Goal: Task Accomplishment & Management: Complete application form

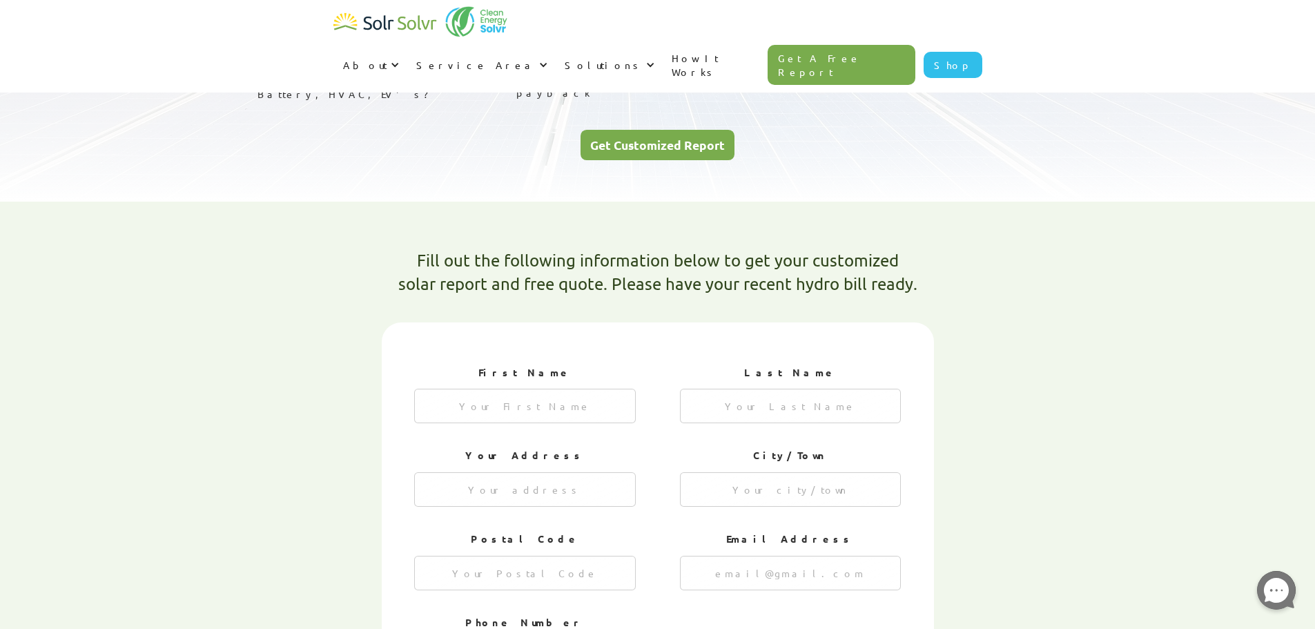
scroll to position [276, 0]
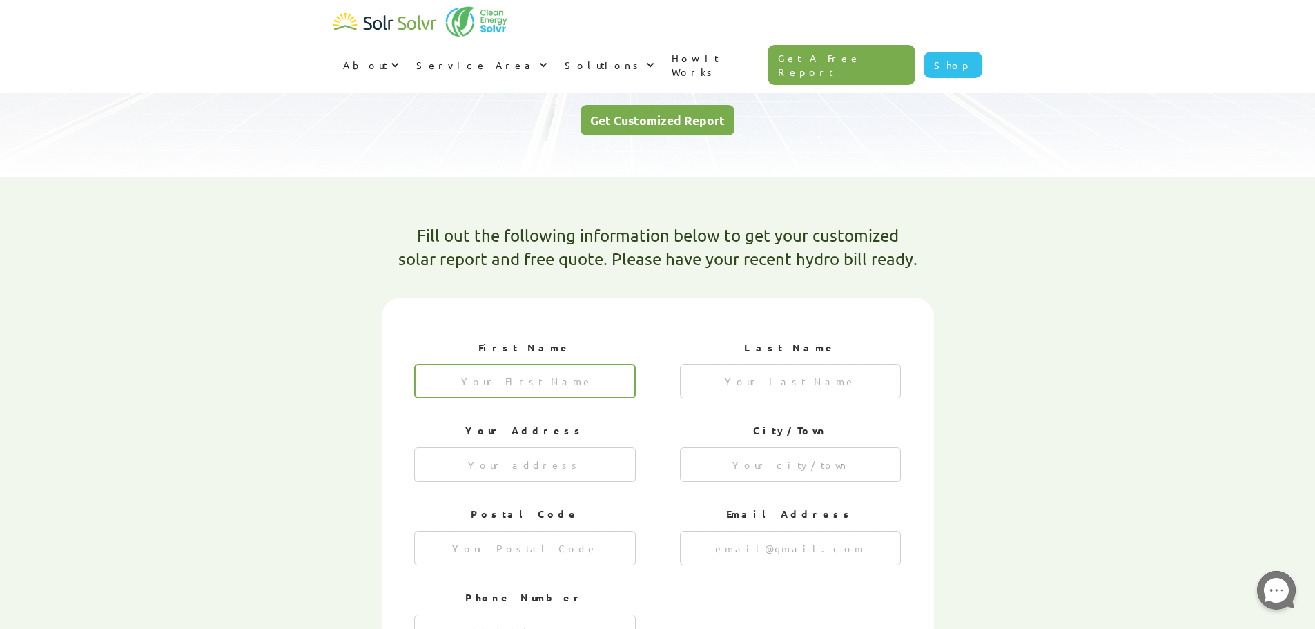
click at [528, 364] on input "1 of 4" at bounding box center [525, 381] width 222 height 35
type input "[GEOGRAPHIC_DATA]"
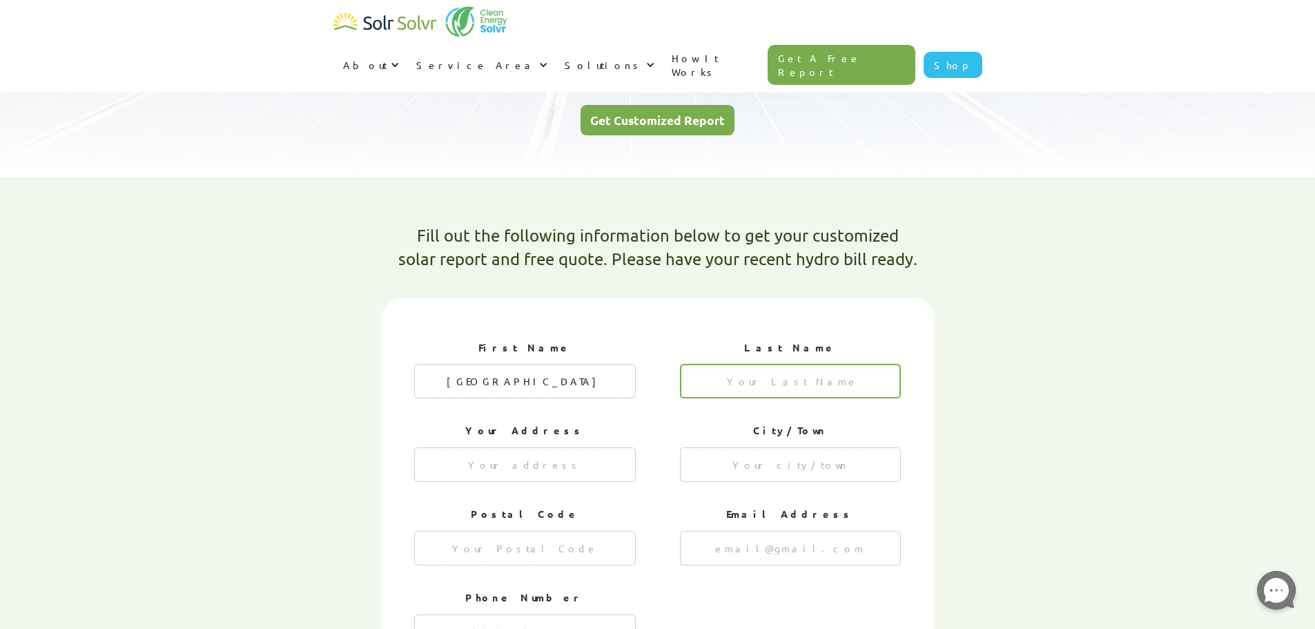
click at [792, 364] on input "1 of 4" at bounding box center [791, 381] width 222 height 35
type input "Paa"
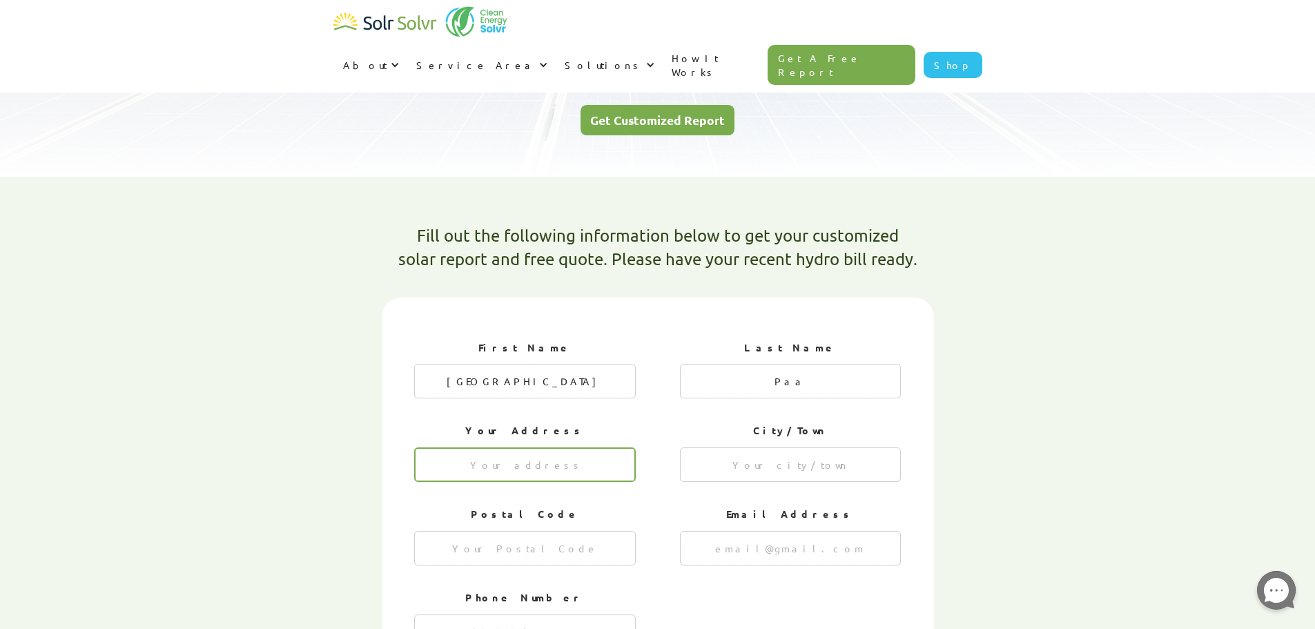
click at [560, 447] on input "1 of 4" at bounding box center [525, 464] width 222 height 35
type input "[STREET_ADDRESS]"
click at [790, 447] on input "1 of 4" at bounding box center [791, 464] width 222 height 35
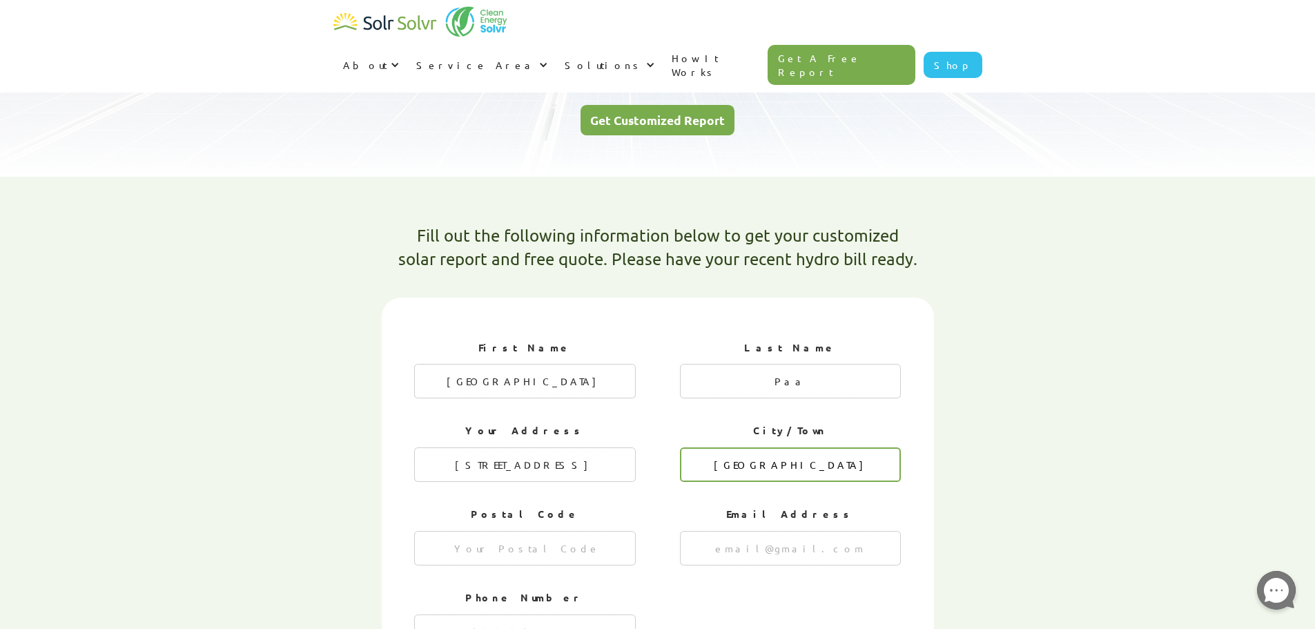
type input "[GEOGRAPHIC_DATA]"
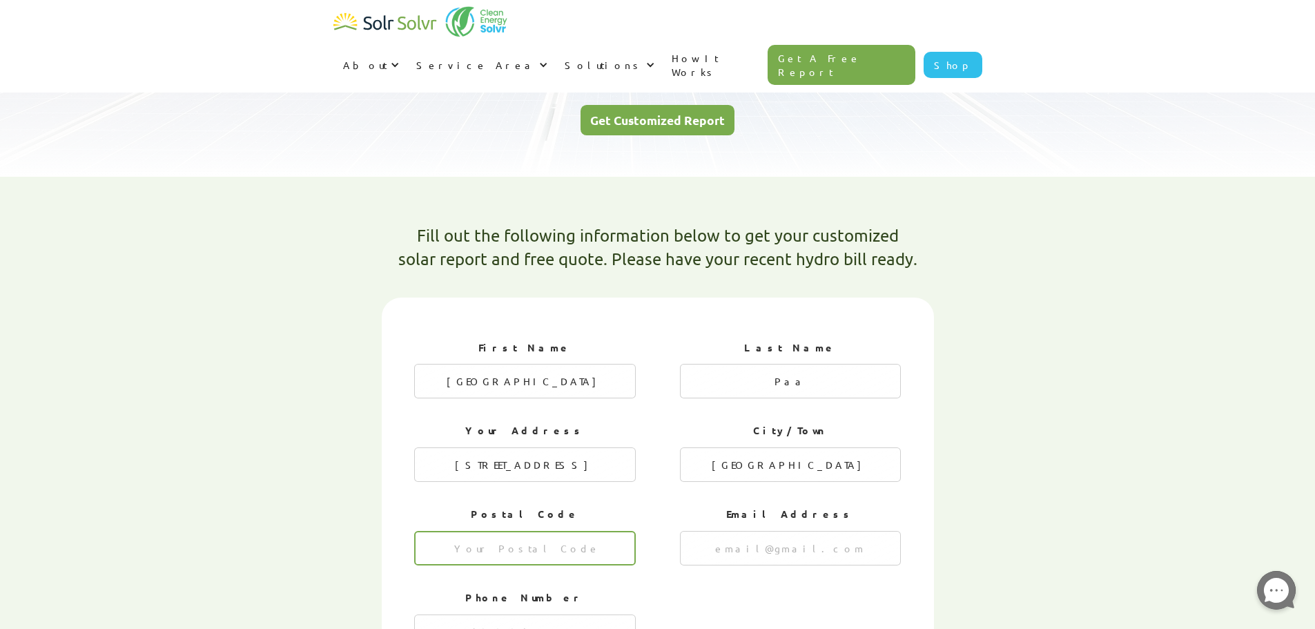
click at [552, 531] on input "1 of 4" at bounding box center [525, 548] width 222 height 35
type input "96813"
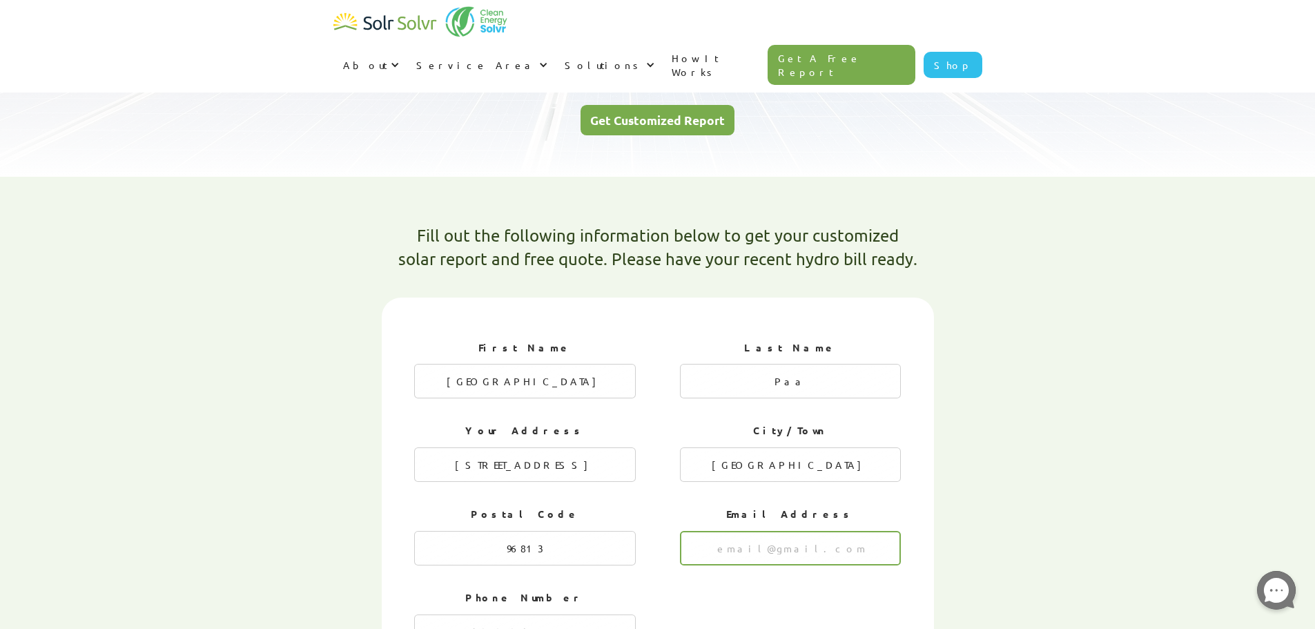
click at [865, 531] on input "1 of 4" at bounding box center [791, 548] width 222 height 35
type input "h"
type input "[EMAIL_ADDRESS][DOMAIN_NAME]"
click at [607, 615] on input "1 of 4" at bounding box center [525, 632] width 222 height 35
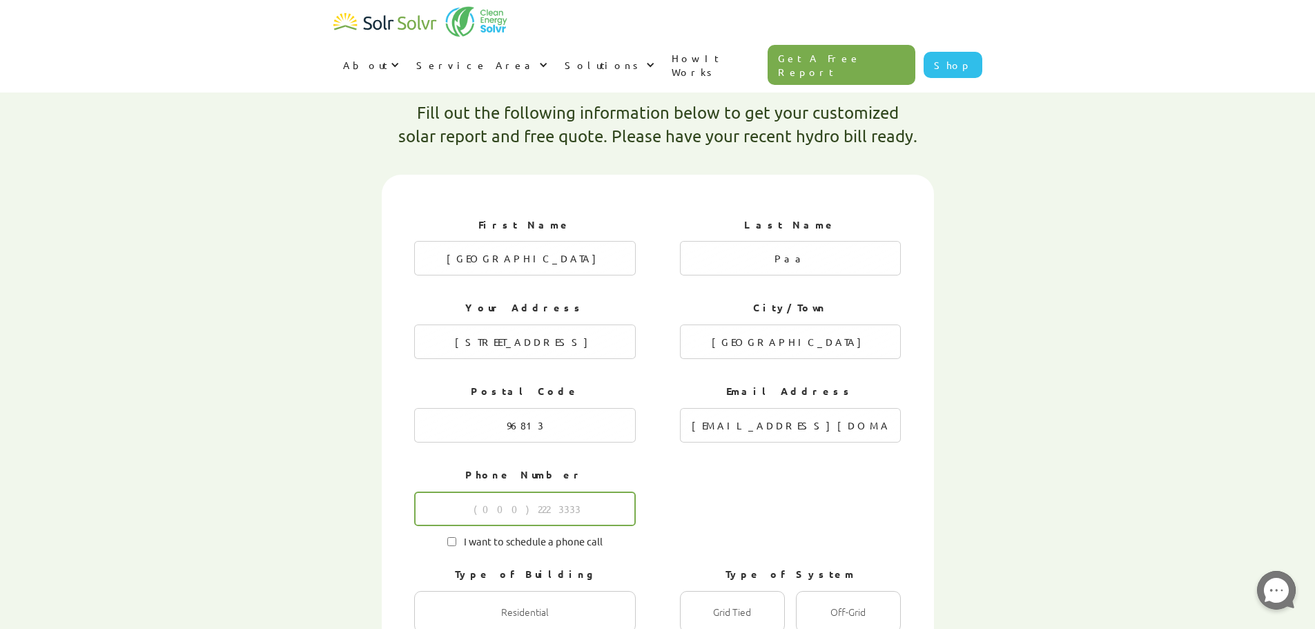
scroll to position [621, 0]
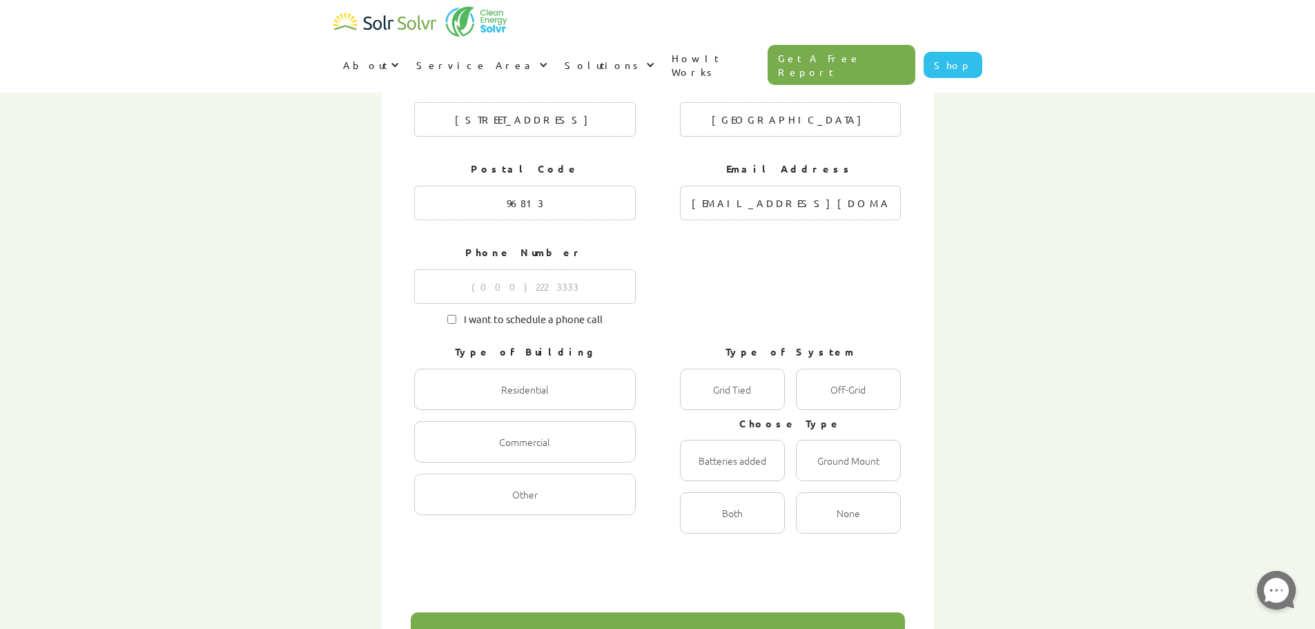
click at [493, 338] on div "Type of Building Residential Radio Commercial Radio Other Radio" at bounding box center [525, 435] width 222 height 195
click at [493, 311] on span "I want to schedule a phone call" at bounding box center [529, 317] width 146 height 13
click at [456, 315] on input "I want to schedule a phone call" at bounding box center [451, 319] width 9 height 9
checkbox input "true"
click at [528, 269] on input "1 of 4" at bounding box center [525, 286] width 222 height 35
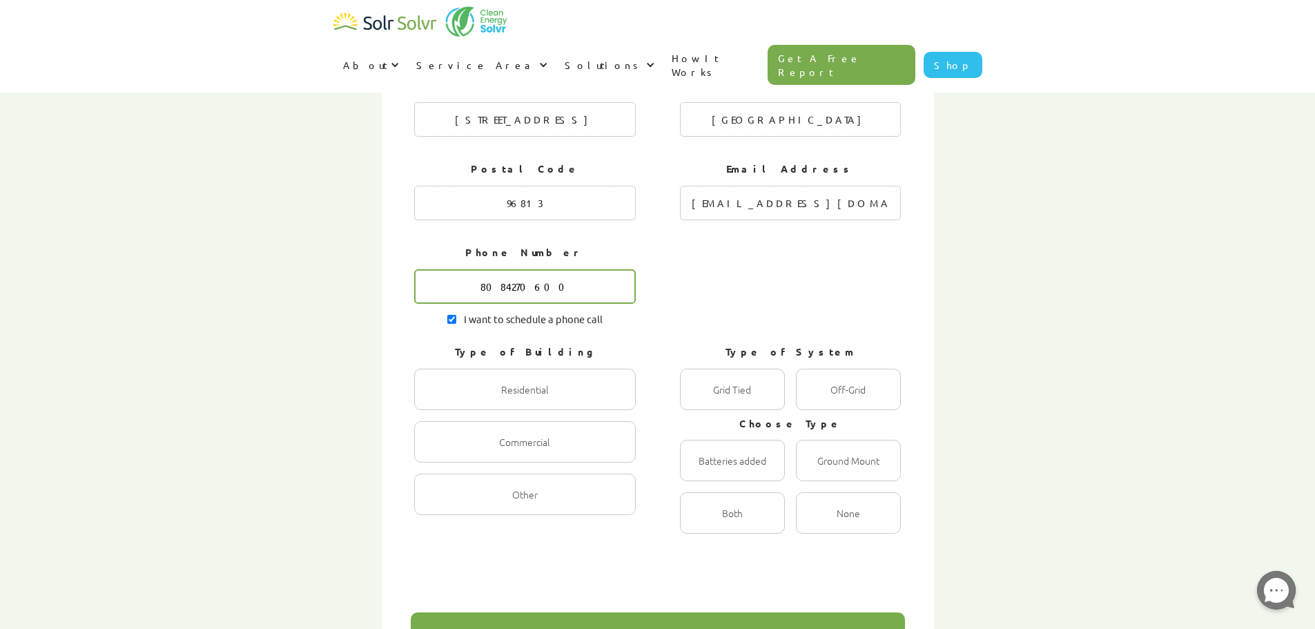
type input "8084270600"
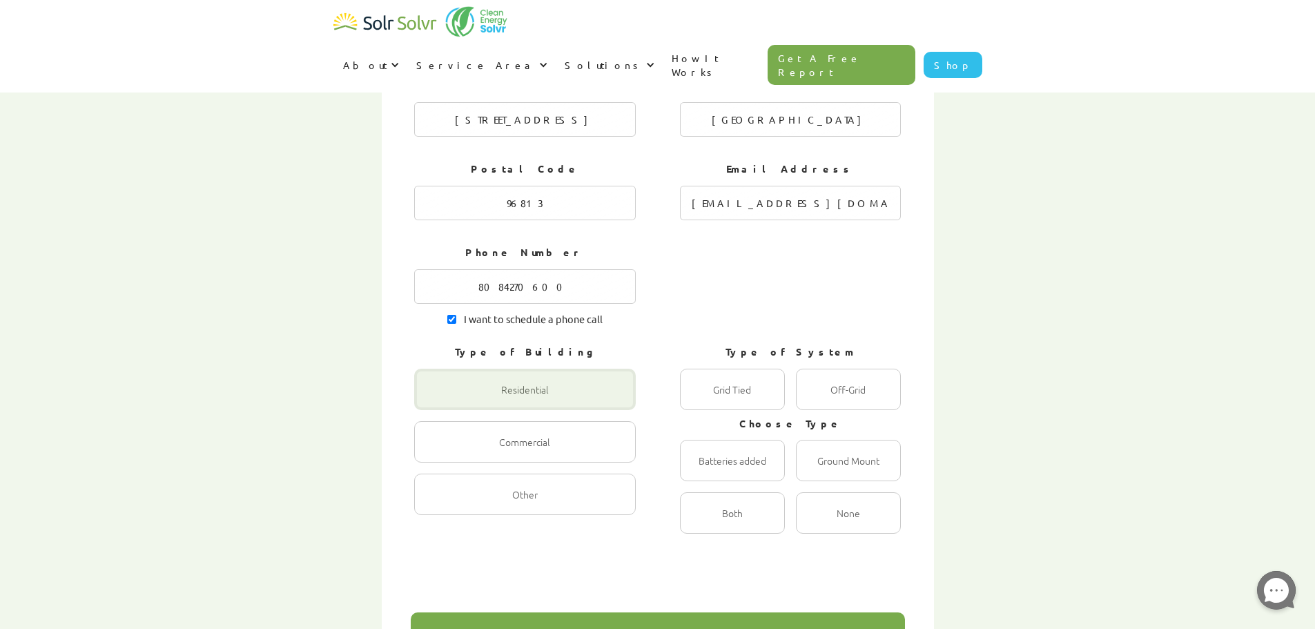
click at [572, 369] on div "1 of 4" at bounding box center [525, 389] width 222 height 41
click at [434, 400] on input "Residential Radio" at bounding box center [429, 404] width 9 height 9
radio input "true"
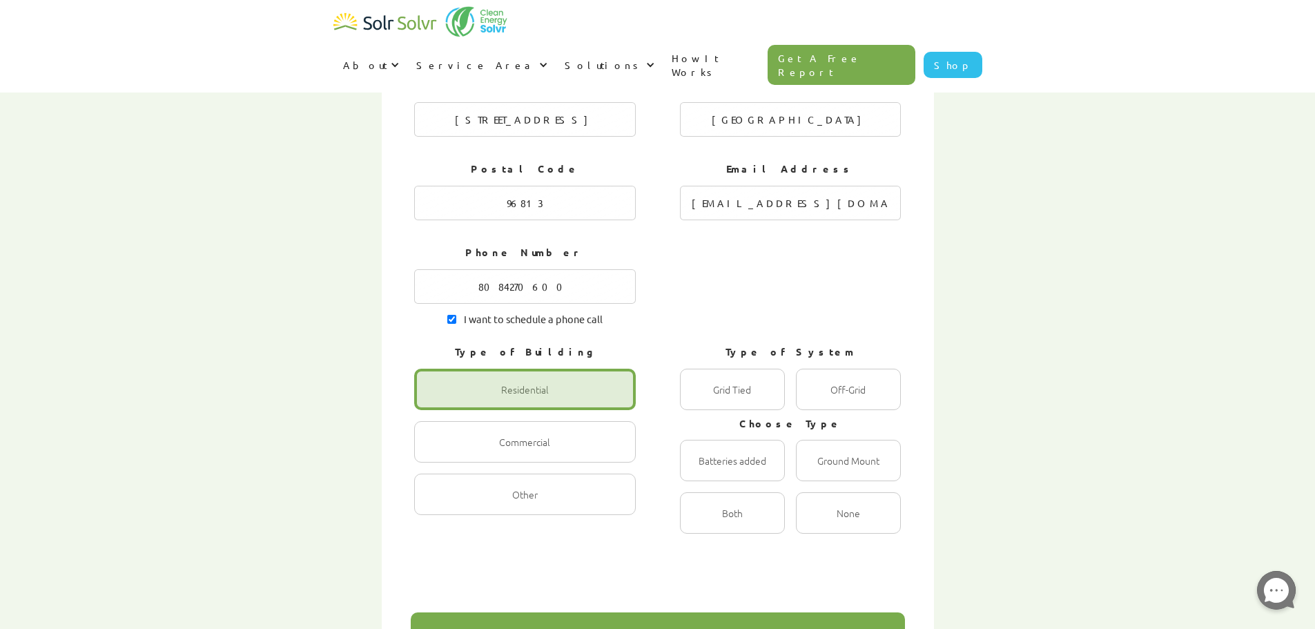
click at [579, 423] on div "Residential Radio Commercial Radio Other Radio" at bounding box center [525, 442] width 222 height 146
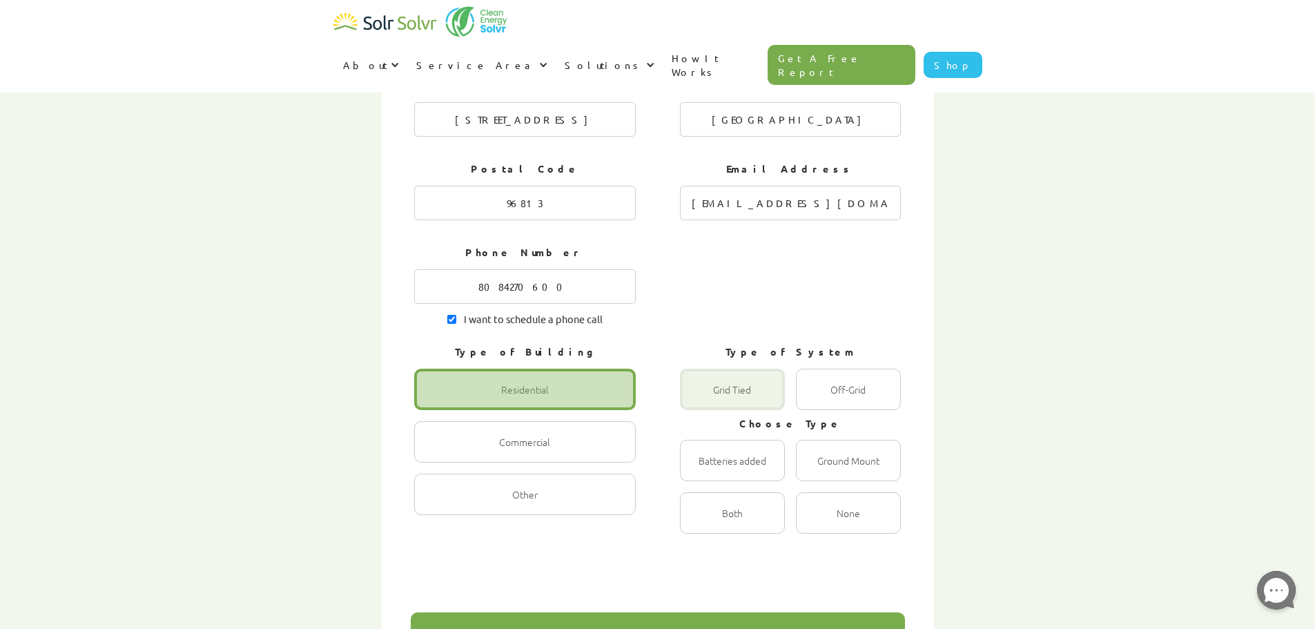
click at [751, 369] on div "1 of 4" at bounding box center [732, 389] width 105 height 41
click at [699, 400] on Tied "Grid Tied Radio" at bounding box center [695, 404] width 9 height 9
radio Tied "true"
click at [767, 440] on div "1 of 4" at bounding box center [732, 460] width 105 height 41
click at [699, 471] on input "Batteries added Radio" at bounding box center [695, 475] width 9 height 9
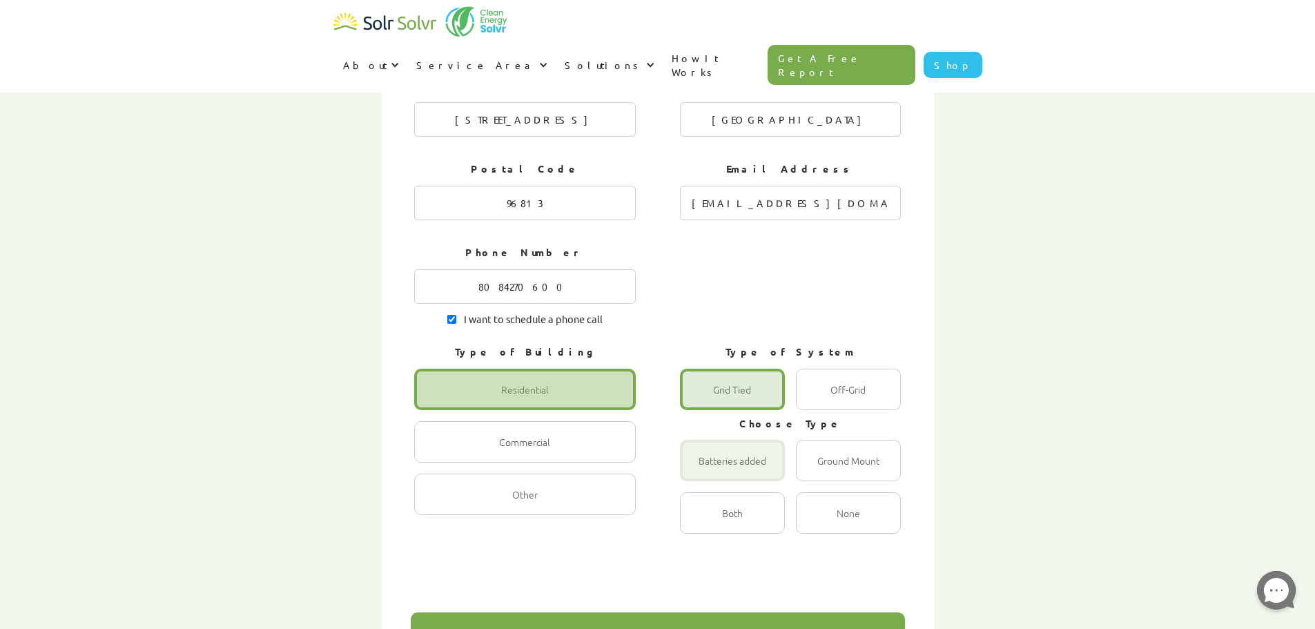
radio input "true"
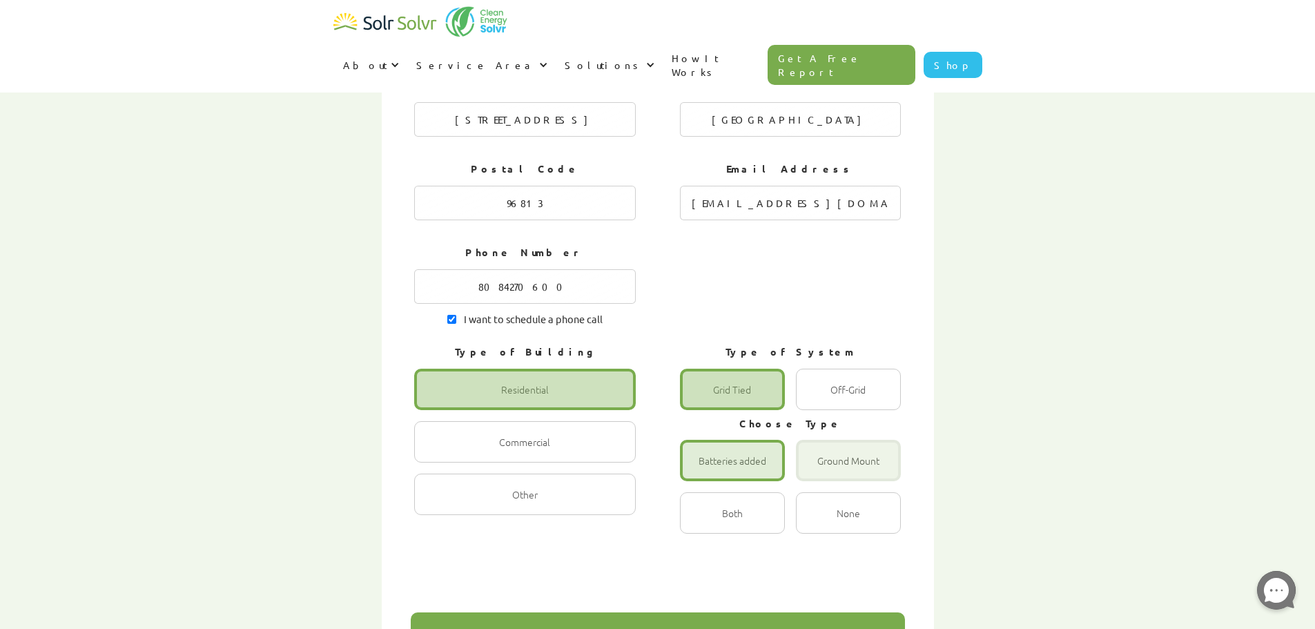
click at [829, 440] on div "1 of 4" at bounding box center [848, 460] width 105 height 41
click at [815, 471] on input "Ground Mount Radio" at bounding box center [811, 475] width 9 height 9
radio input "true"
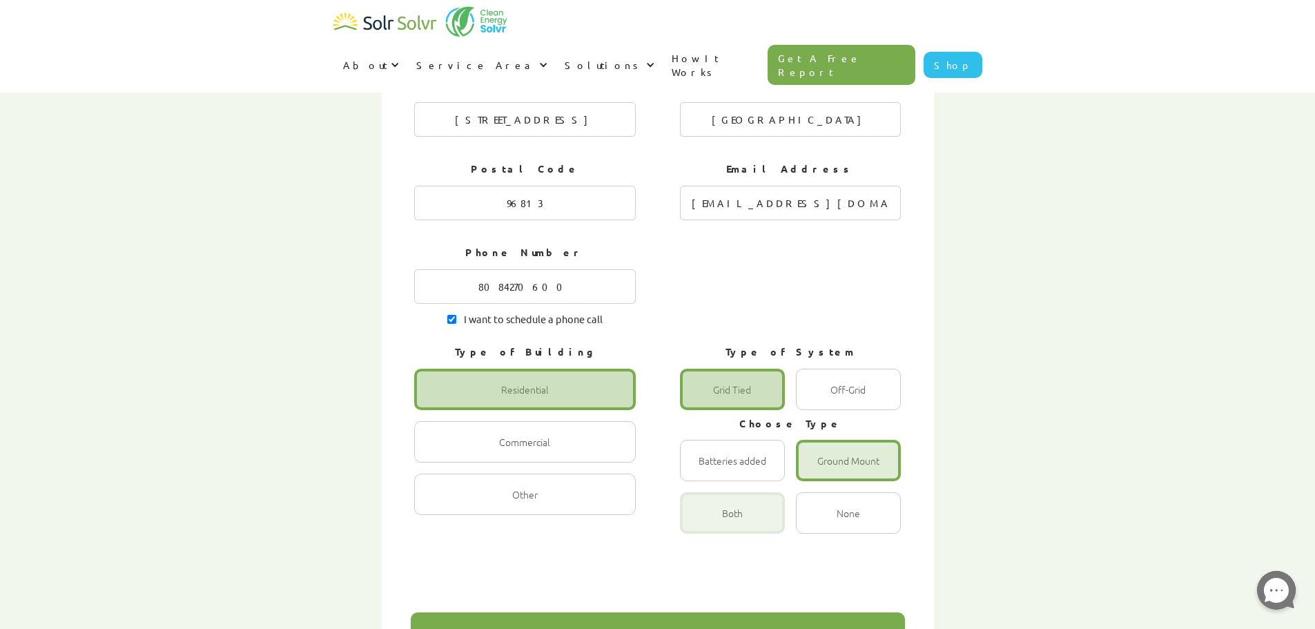
click at [740, 492] on div "1 of 4" at bounding box center [732, 512] width 105 height 41
click at [699, 523] on input "Both Radio" at bounding box center [695, 527] width 9 height 9
radio input "true"
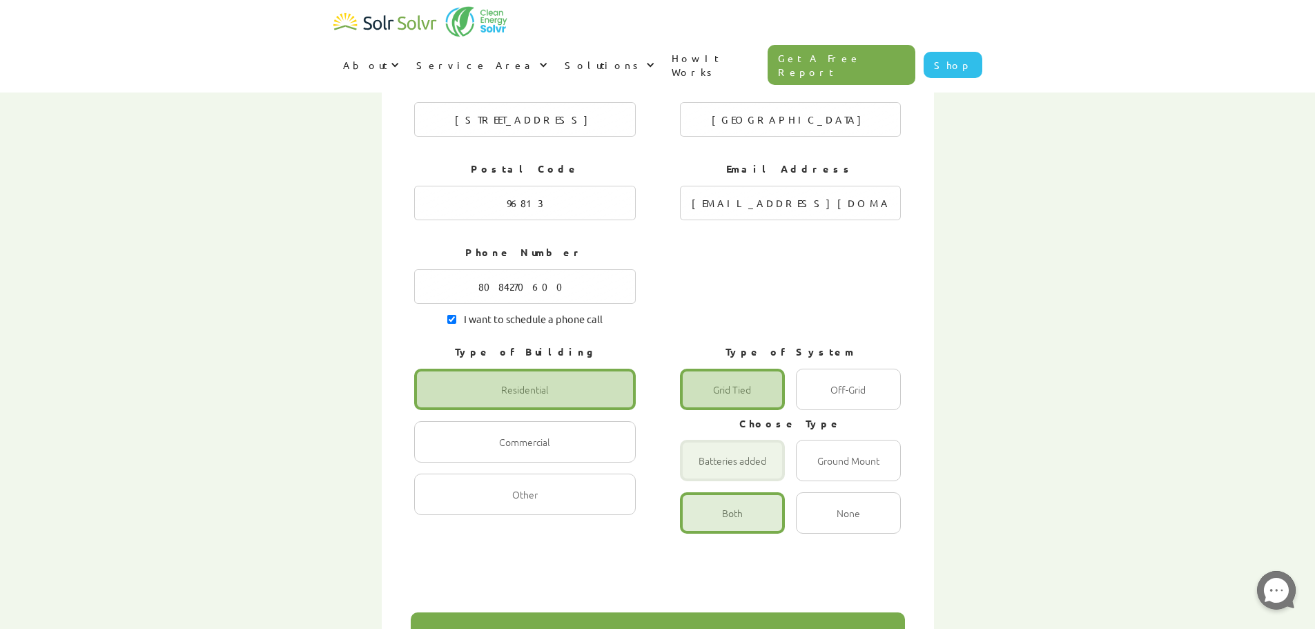
click at [740, 440] on div "1 of 4" at bounding box center [732, 460] width 105 height 41
click at [699, 471] on input "Batteries added Radio" at bounding box center [695, 475] width 9 height 9
radio input "true"
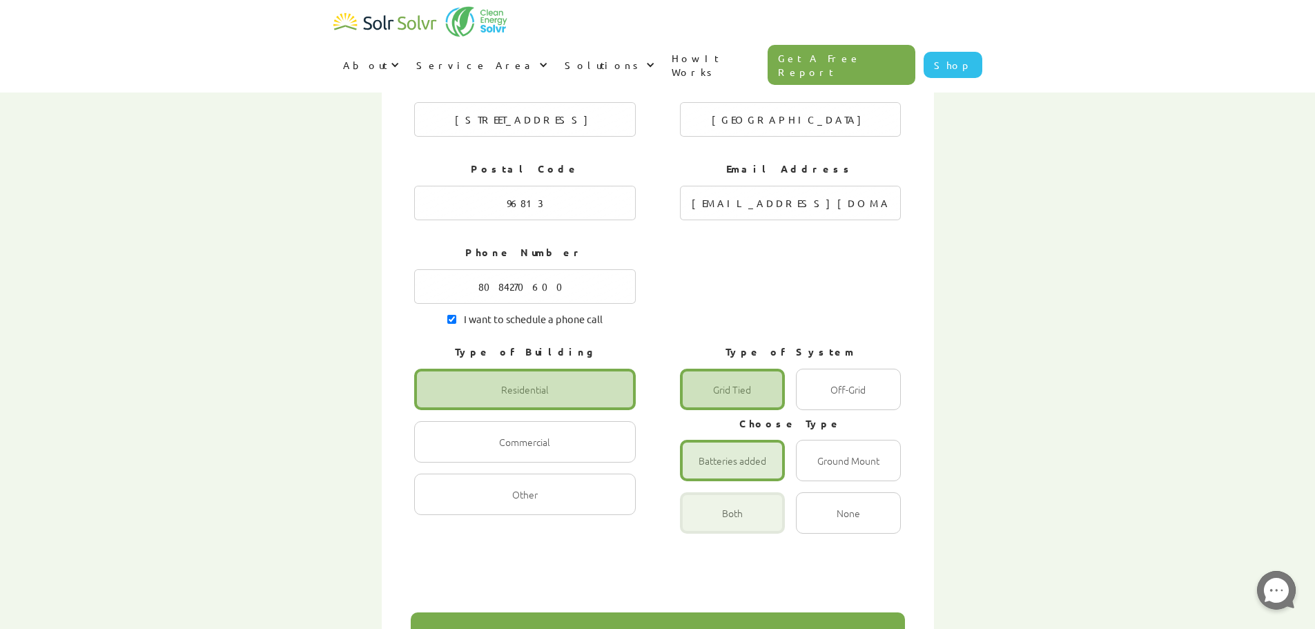
click at [738, 492] on div "1 of 4" at bounding box center [732, 512] width 105 height 41
click at [699, 523] on input "Both Radio" at bounding box center [695, 527] width 9 height 9
radio input "true"
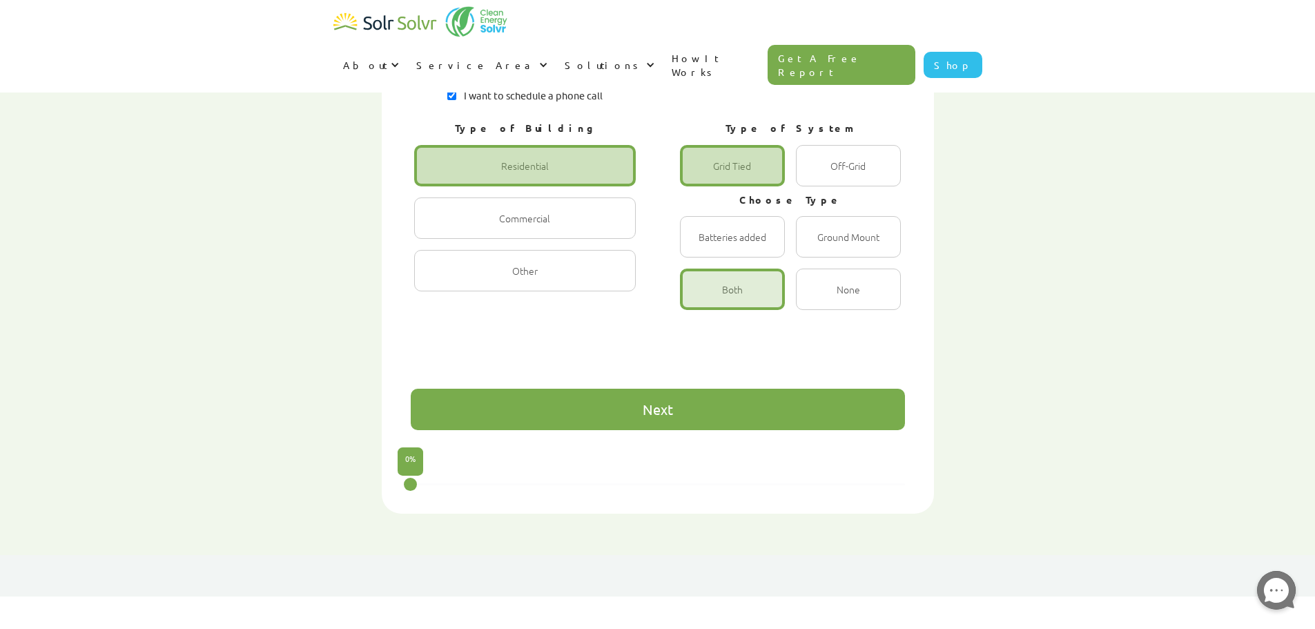
scroll to position [898, 0]
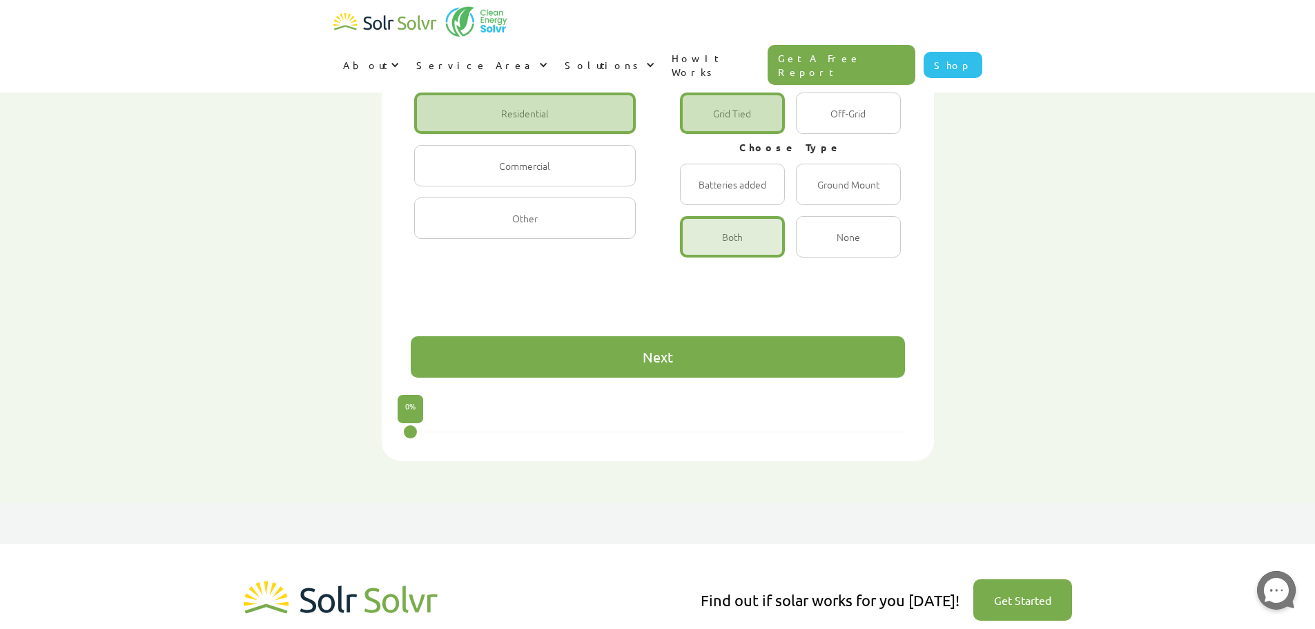
click at [582, 251] on div "First Name Ikaika Last Name Paa Your Address [STREET_ADDRESS] Email Address [EM…" at bounding box center [658, 41] width 494 height 673
click at [581, 336] on div "Next" at bounding box center [658, 356] width 494 height 41
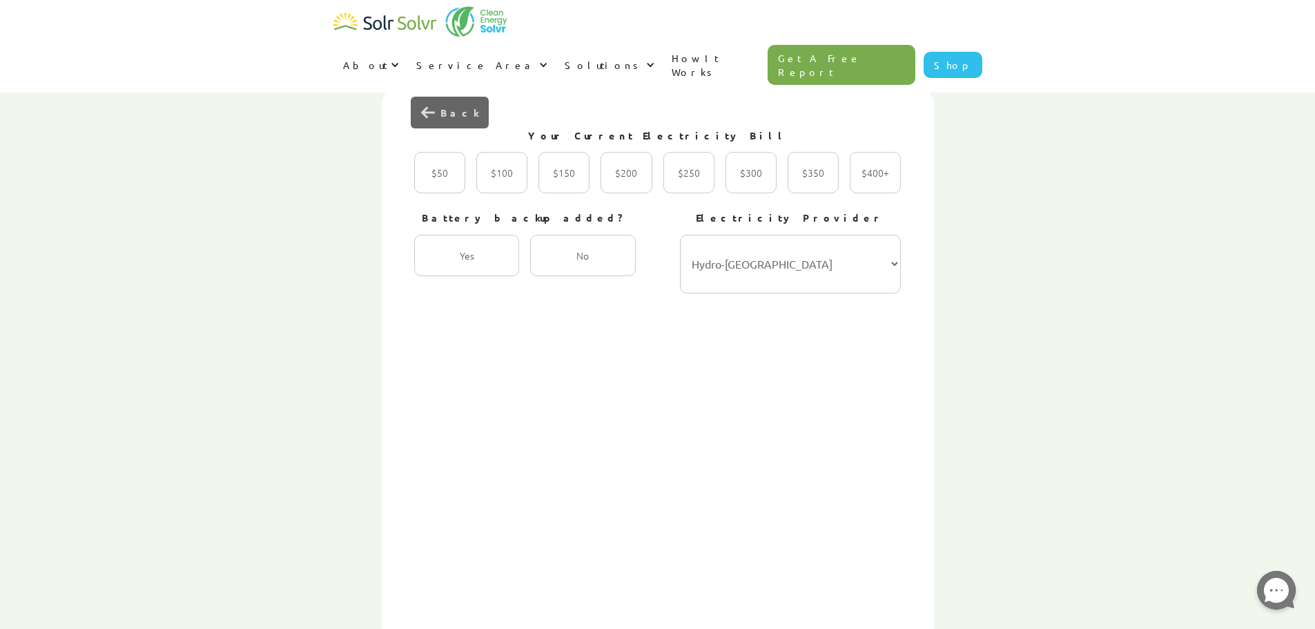
scroll to position [345, 0]
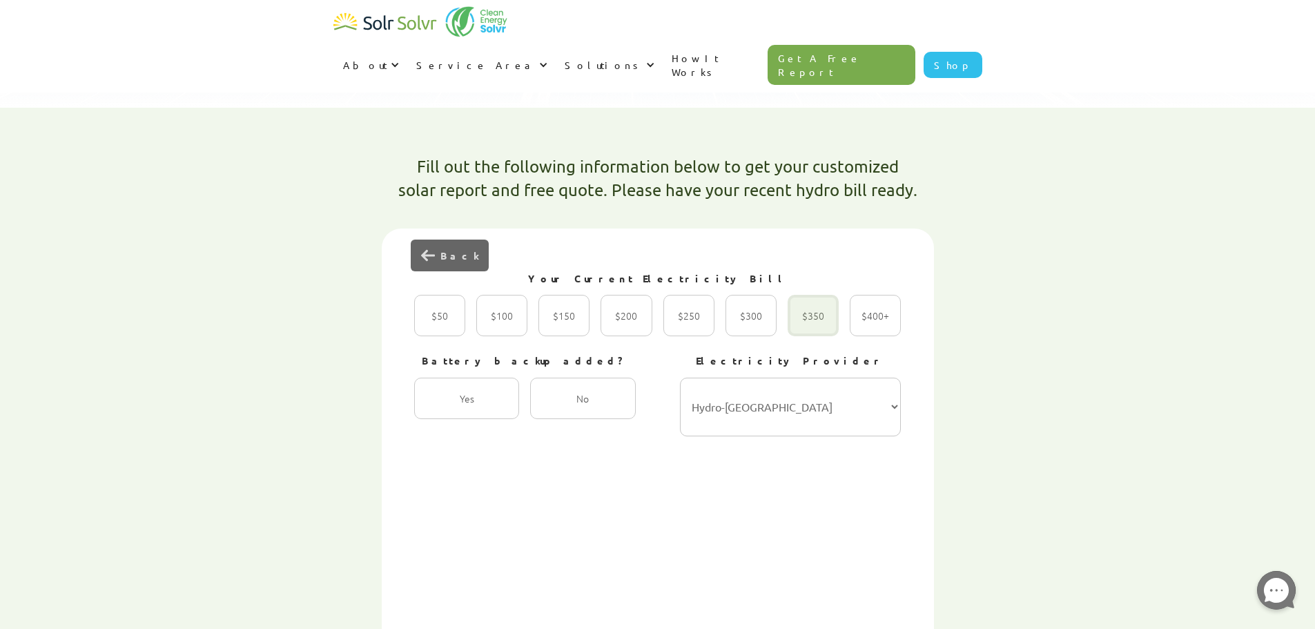
click at [804, 295] on div "2 of 4" at bounding box center [813, 315] width 51 height 41
click at [804, 326] on input "$350 Radio" at bounding box center [802, 330] width 9 height 9
radio input "true"
click at [761, 295] on div "2 of 4" at bounding box center [751, 315] width 51 height 41
click at [745, 326] on input "$300 Radio" at bounding box center [740, 330] width 9 height 9
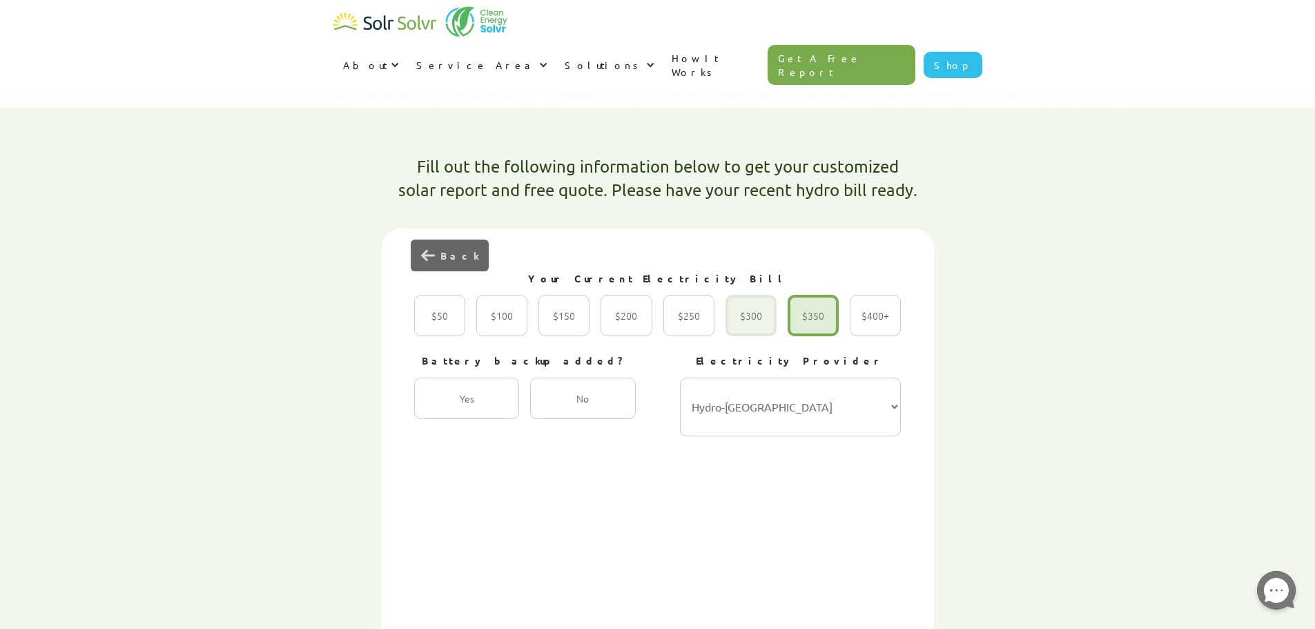
radio input "true"
click at [612, 378] on div "2 of 4" at bounding box center [582, 398] width 105 height 41
click at [550, 409] on input "No Radio" at bounding box center [545, 413] width 9 height 9
radio input "true"
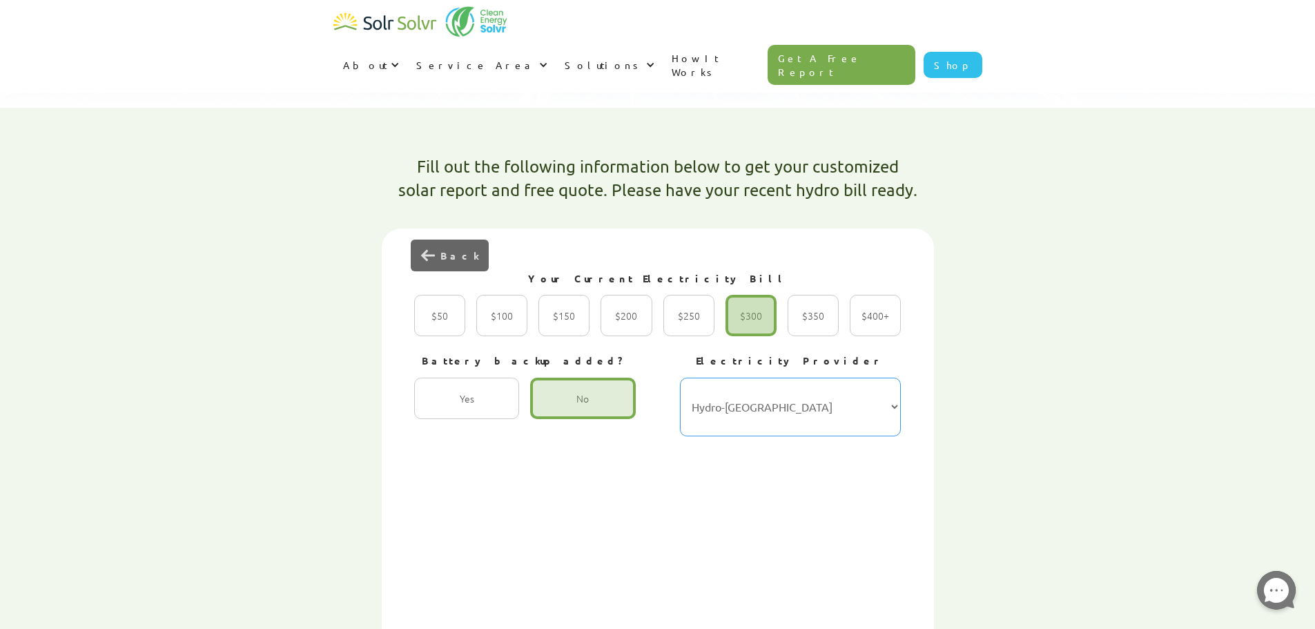
click at [776, 378] on select "Hydro-Québec Hydro One Ontario Power Generation BC Hydro Alectra Utilities ENMA…" at bounding box center [791, 407] width 222 height 59
select select "ATCO"
click at [680, 378] on select "Hydro-Québec Hydro One Ontario Power Generation BC Hydro Alectra Utilities ENMA…" at bounding box center [791, 407] width 222 height 59
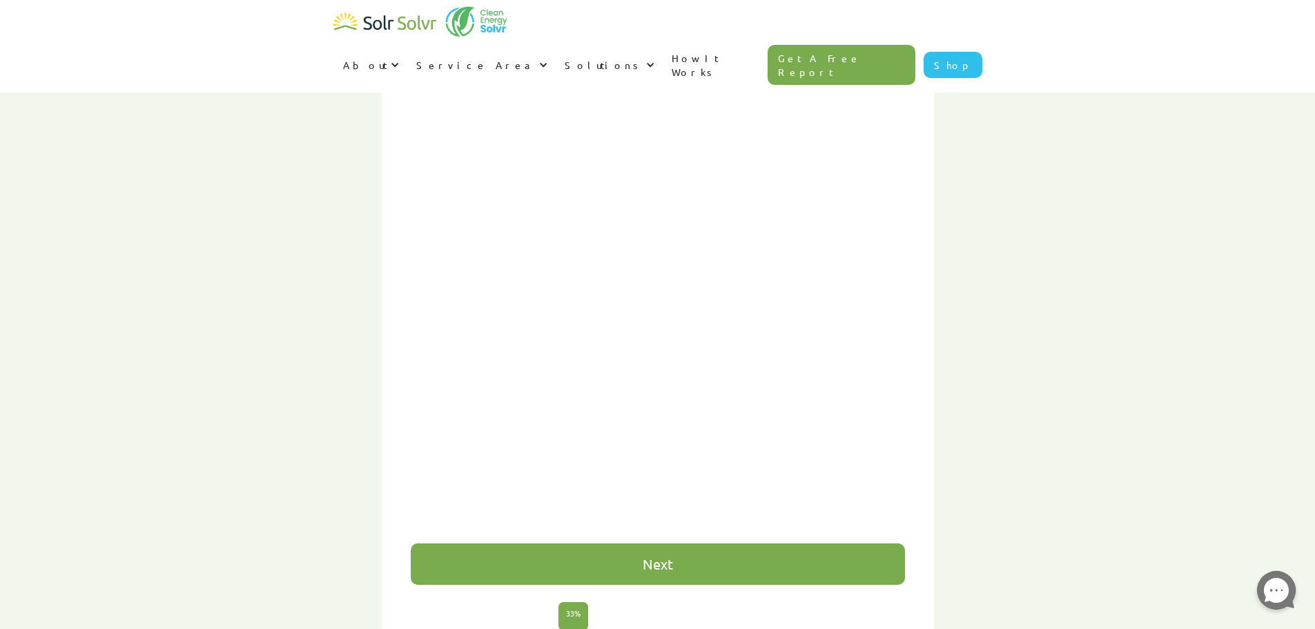
click at [785, 543] on div "Next" at bounding box center [658, 563] width 494 height 41
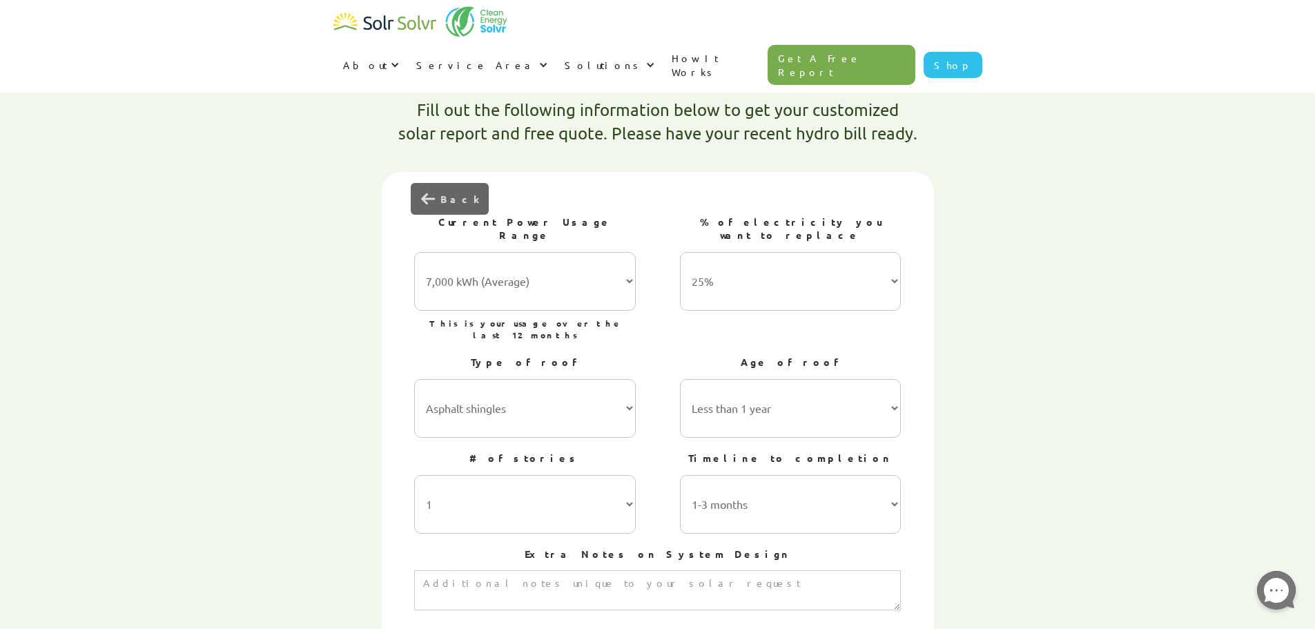
scroll to position [414, 0]
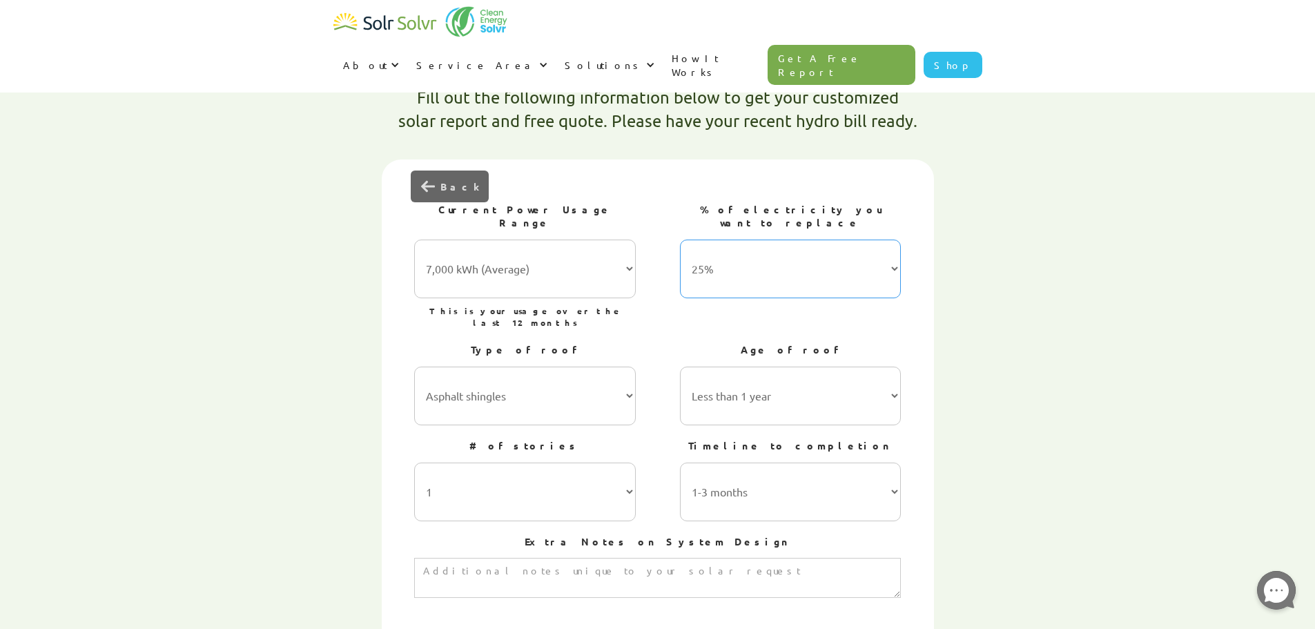
drag, startPoint x: 812, startPoint y: 211, endPoint x: 813, endPoint y: 232, distance: 21.4
click at [812, 240] on select "25% 50% 75% 100%" at bounding box center [791, 269] width 222 height 59
select select "100%"
click at [680, 240] on select "25% 50% 75% 100%" at bounding box center [791, 269] width 222 height 59
drag, startPoint x: 616, startPoint y: 329, endPoint x: 612, endPoint y: 342, distance: 13.8
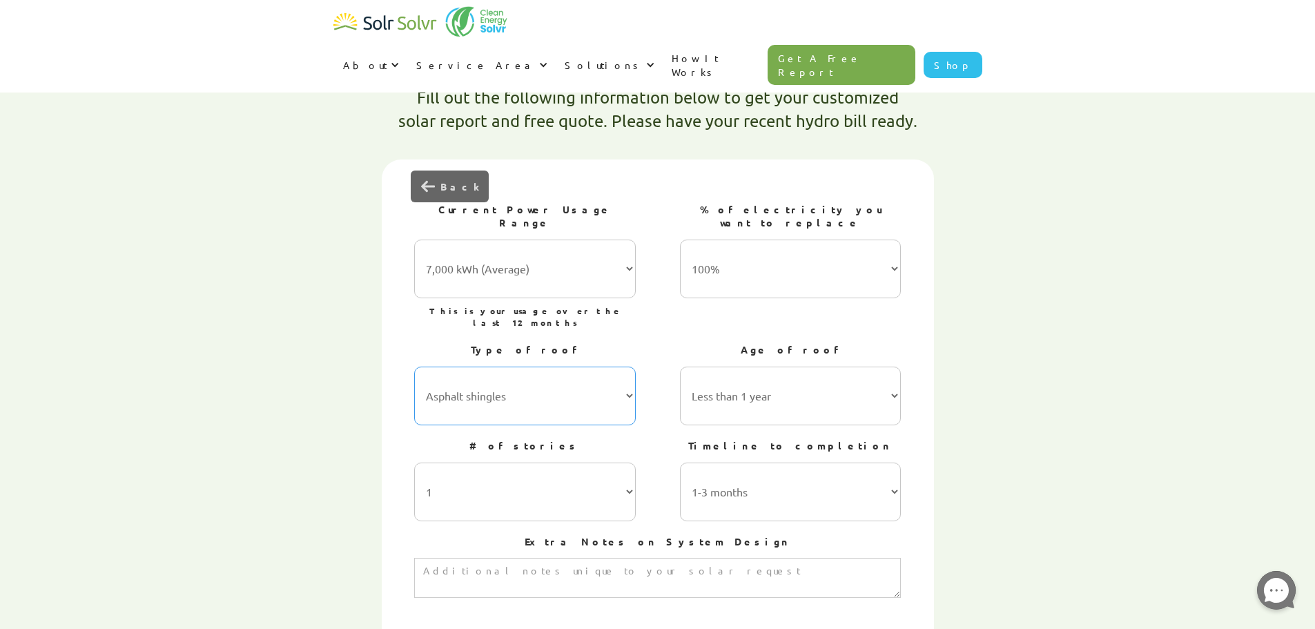
click at [616, 367] on select "Asphalt shingles Metal roofing Stone-coated steel Slate Rubber slate Clay and c…" at bounding box center [525, 396] width 222 height 59
select select "Rubber slate"
click at [414, 367] on select "Asphalt shingles Metal roofing Stone-coated steel Slate Rubber slate Clay and c…" at bounding box center [525, 396] width 222 height 59
click at [717, 432] on div "Timeline to completion 1-3 months 3-6 months 6-12 months 12-24 months 24+ months" at bounding box center [791, 480] width 222 height 96
click at [729, 367] on select "Less than 1 year 1-5 years 5-10 years 10-15 years 20-30 years 30+ years" at bounding box center [791, 396] width 222 height 59
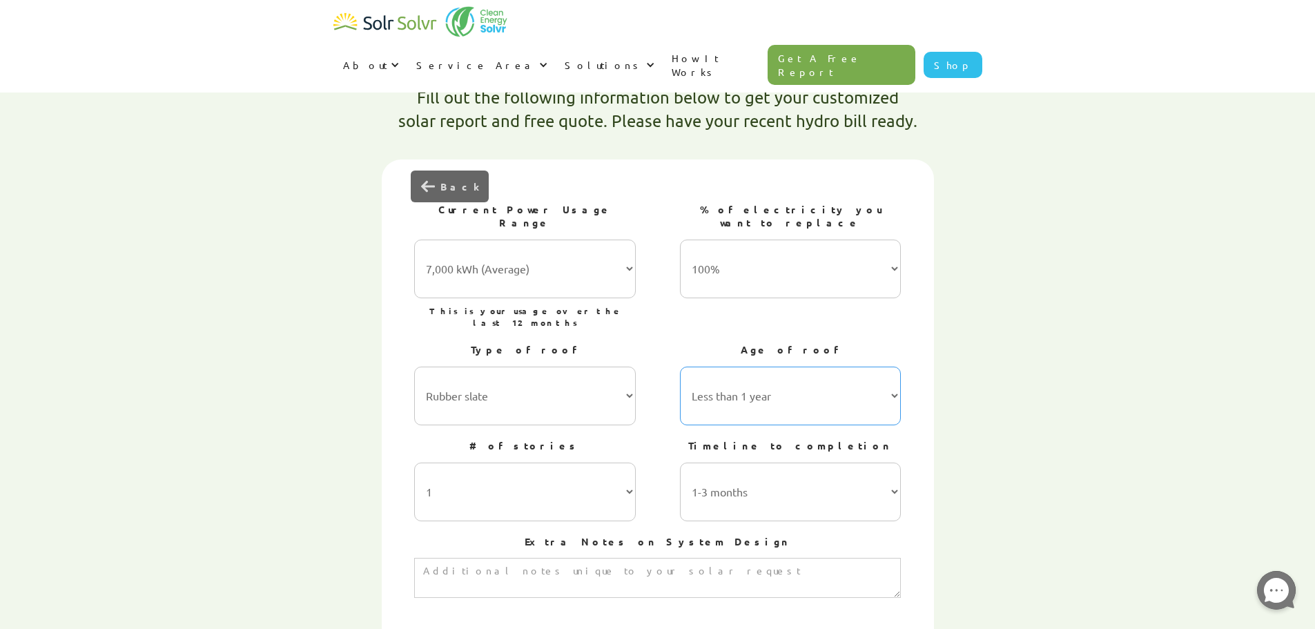
select select "20-30 years"
click at [680, 367] on select "Less than 1 year 1-5 years 5-10 years 10-15 years 20-30 years 30+ years" at bounding box center [791, 396] width 222 height 59
click at [625, 463] on select "1 2 3 or more" at bounding box center [525, 492] width 222 height 59
select select "2"
click at [414, 463] on select "1 2 3 or more" at bounding box center [525, 492] width 222 height 59
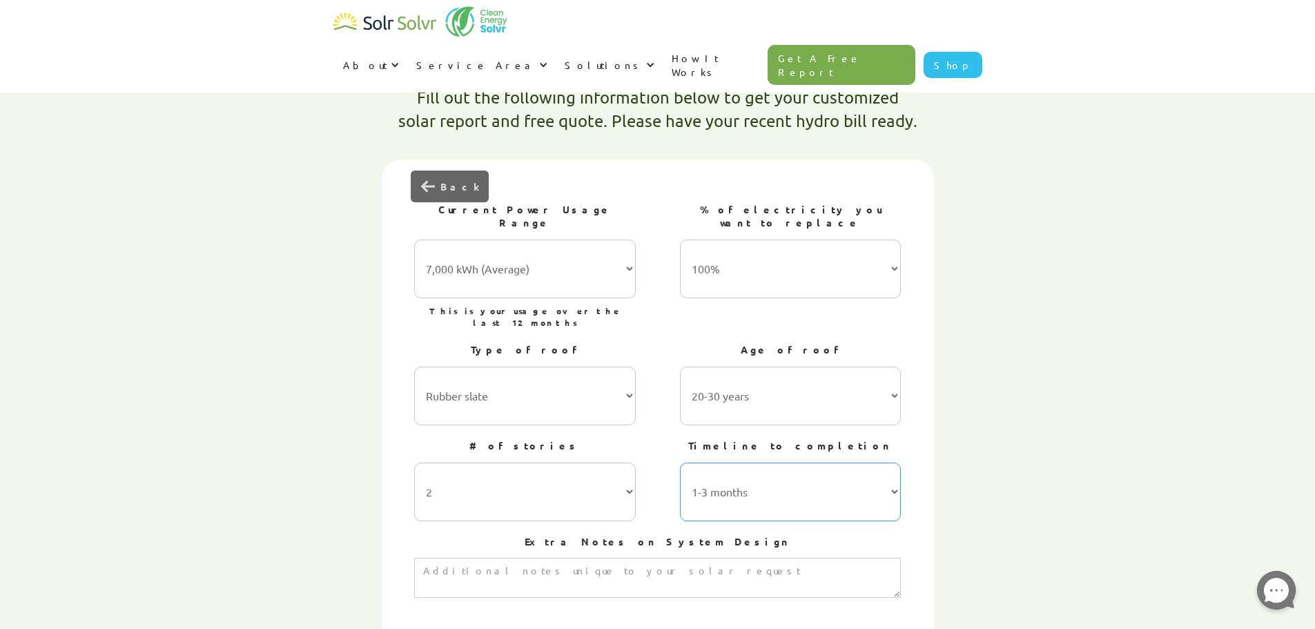
click at [775, 463] on select "1-3 months 3-6 months 6-12 months 12-24 months 24+ months" at bounding box center [791, 492] width 222 height 59
select select "3-6 months"
click at [680, 463] on select "1-3 months 3-6 months 6-12 months 12-24 months 24+ months" at bounding box center [791, 492] width 222 height 59
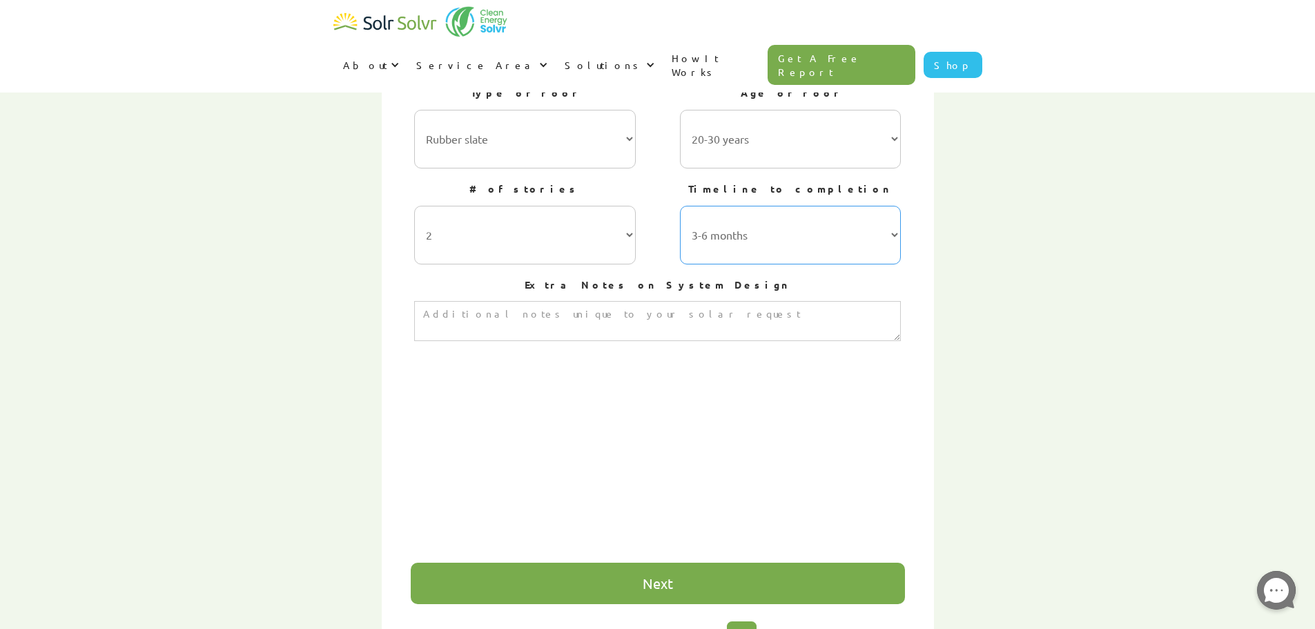
scroll to position [760, 0]
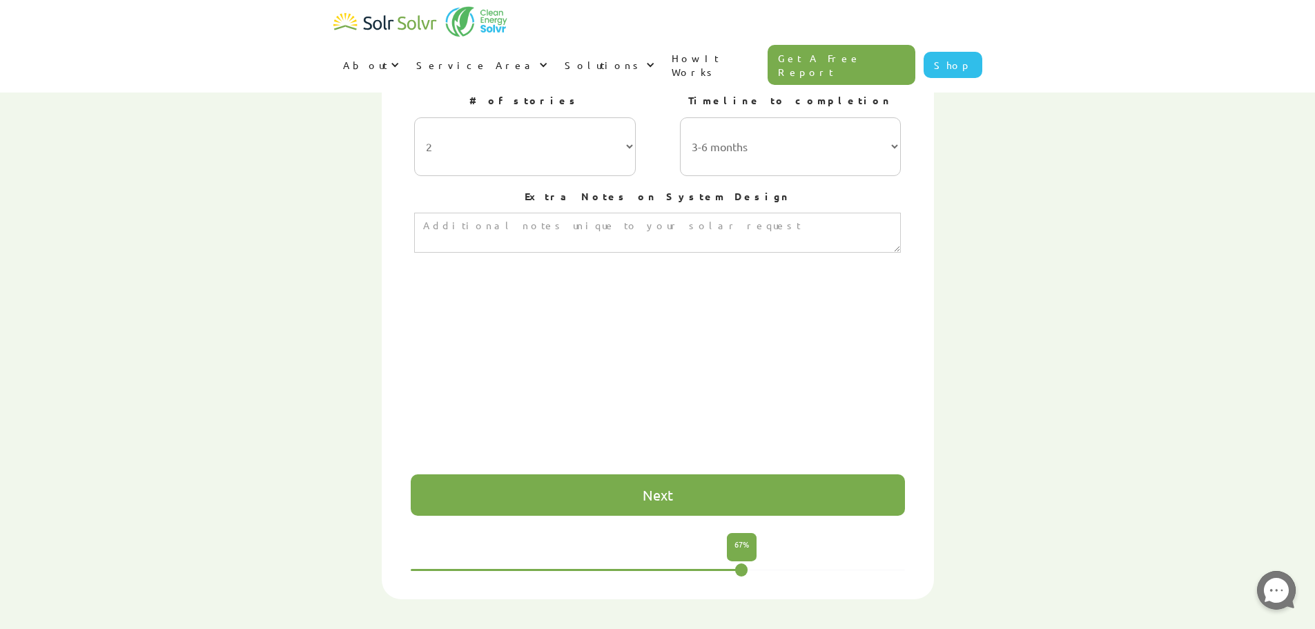
click at [797, 474] on div "Next" at bounding box center [658, 494] width 494 height 41
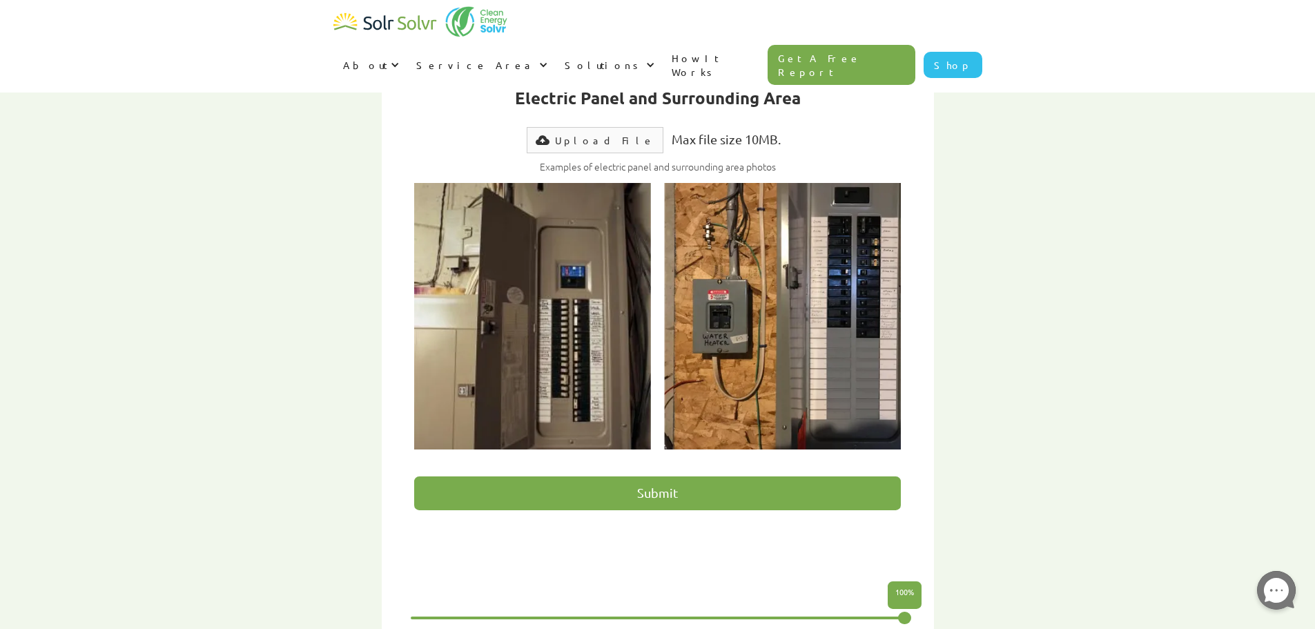
scroll to position [621, 0]
click at [664, 477] on input "Submit" at bounding box center [657, 494] width 487 height 34
type input "Please wait..."
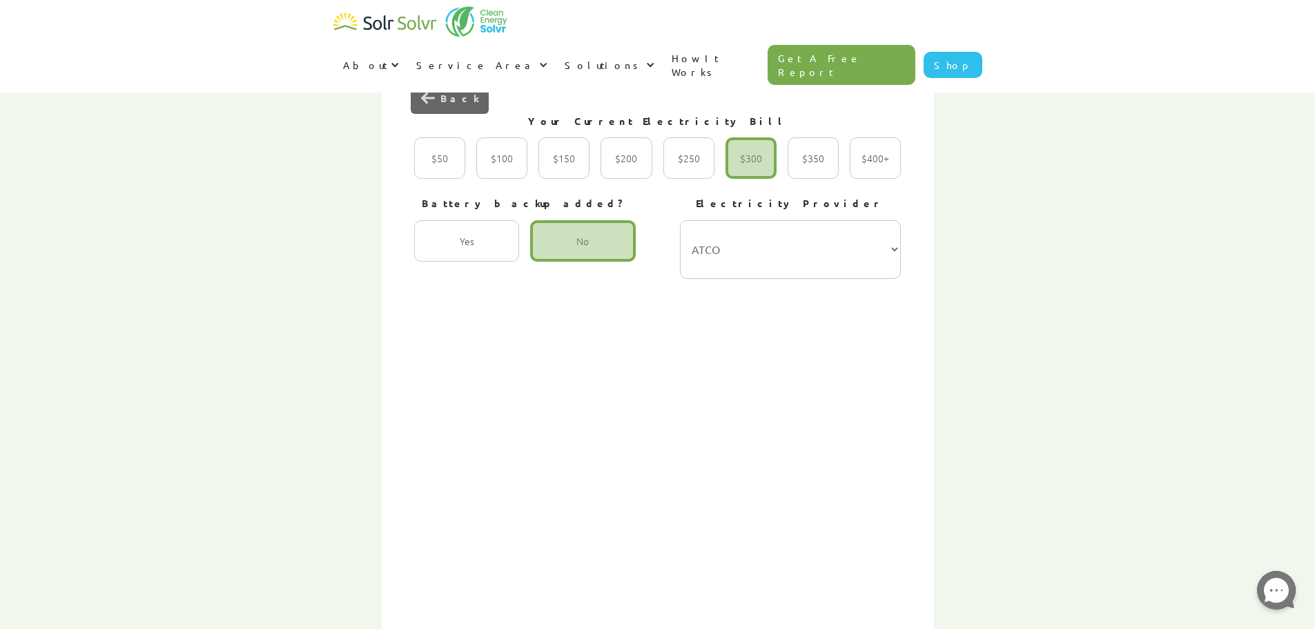
scroll to position [483, 0]
